Goal: Task Accomplishment & Management: Manage account settings

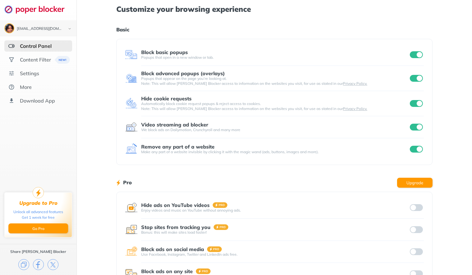
click at [414, 48] on div "Block basic popups Popups that open in a new window or tab." at bounding box center [274, 54] width 299 height 12
click at [415, 55] on input "checkbox" at bounding box center [415, 54] width 13 height 7
click at [413, 80] on input "checkbox" at bounding box center [415, 78] width 13 height 7
click at [412, 103] on div "hunterlarena@gmail.com Logout Control Panel Content Filter Settings More Downlo…" at bounding box center [236, 160] width 472 height 321
click at [410, 123] on div at bounding box center [415, 127] width 15 height 9
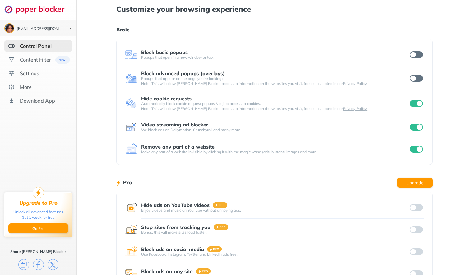
click at [412, 131] on div "hunterlarena@gmail.com Logout Control Panel Content Filter Settings More Downlo…" at bounding box center [236, 160] width 472 height 321
click at [412, 128] on input "checkbox" at bounding box center [415, 127] width 13 height 7
click at [416, 105] on input "checkbox" at bounding box center [415, 103] width 13 height 7
click at [416, 149] on input "checkbox" at bounding box center [415, 149] width 13 height 7
